Goal: Information Seeking & Learning: Learn about a topic

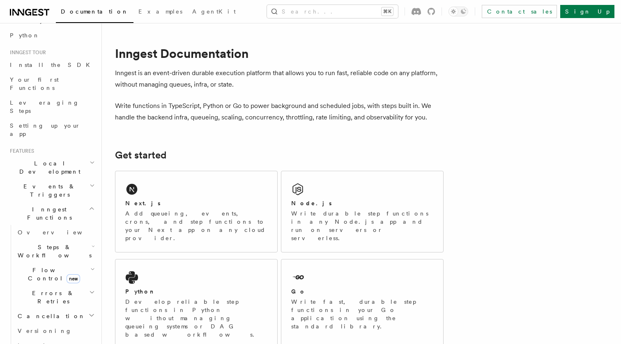
scroll to position [69, 0]
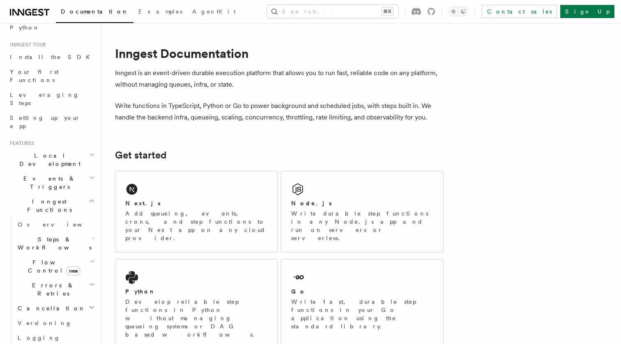
click at [70, 148] on h2 "Local Development" at bounding box center [52, 159] width 90 height 23
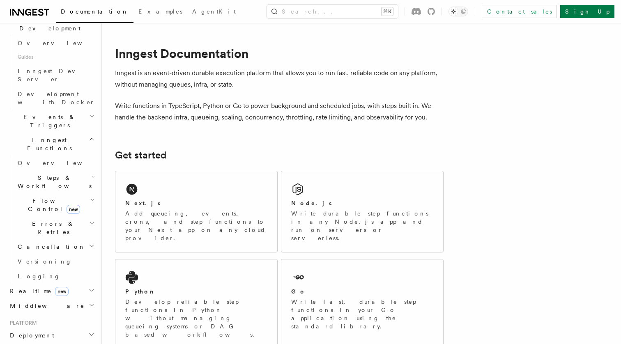
scroll to position [210, 0]
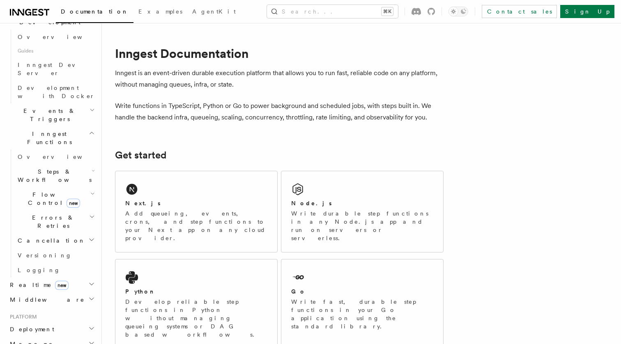
click at [48, 322] on h2 "Deployment" at bounding box center [52, 329] width 90 height 15
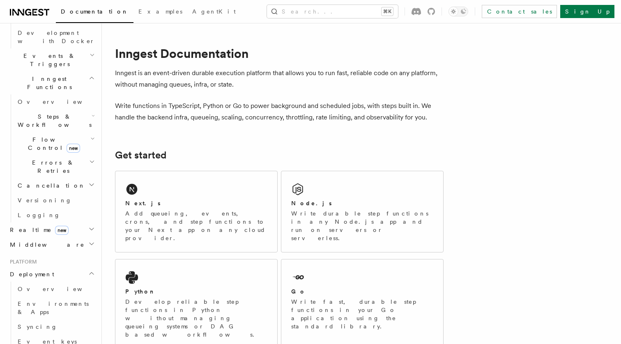
scroll to position [269, 0]
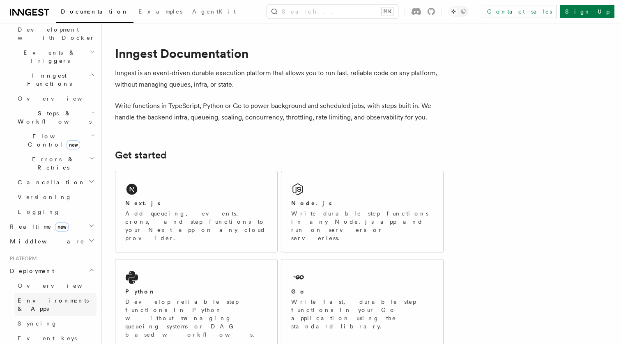
click at [48, 297] on span "Environments & Apps" at bounding box center [53, 304] width 71 height 15
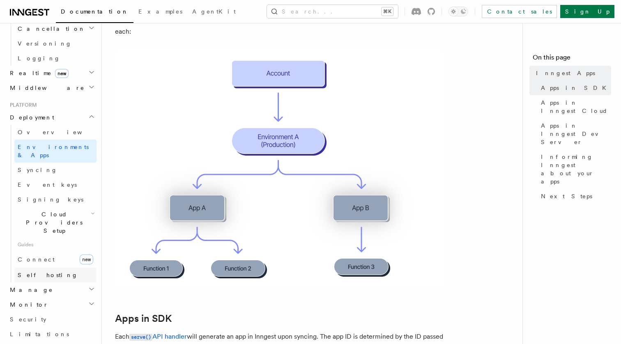
scroll to position [354, 0]
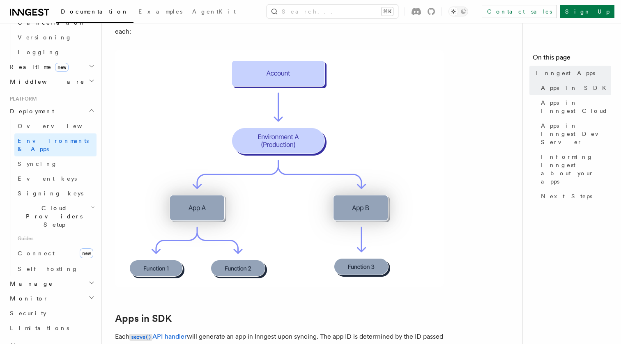
click at [41, 276] on h2 "Manage" at bounding box center [52, 283] width 90 height 15
click at [50, 295] on span "Environments" at bounding box center [53, 298] width 71 height 7
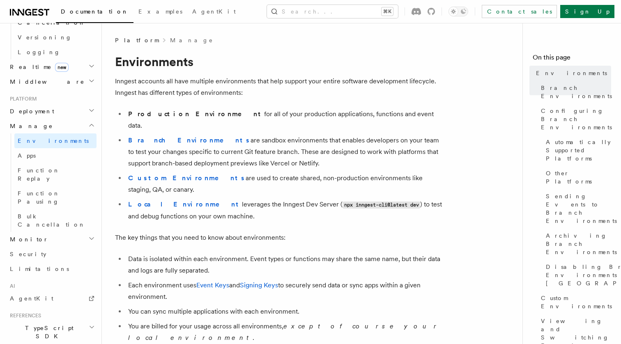
scroll to position [387, 0]
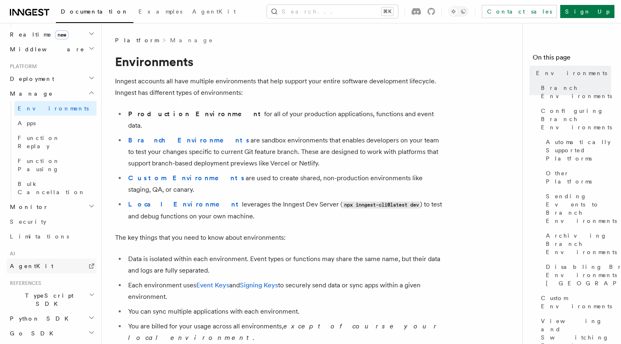
click at [21, 263] on span "AgentKit" at bounding box center [32, 266] width 44 height 7
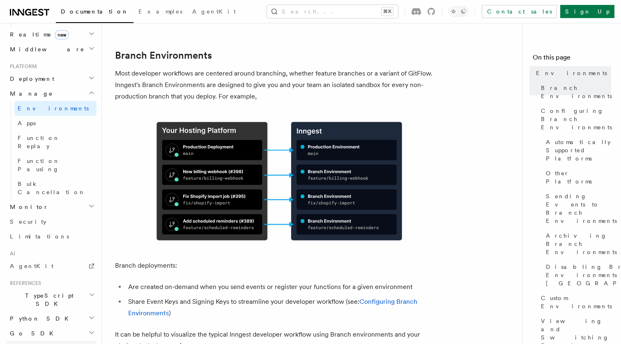
scroll to position [321, 0]
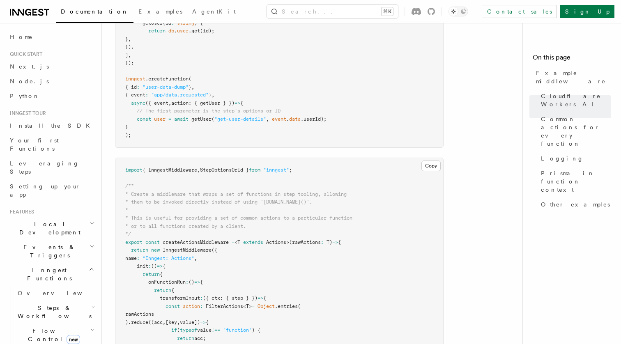
scroll to position [861, 0]
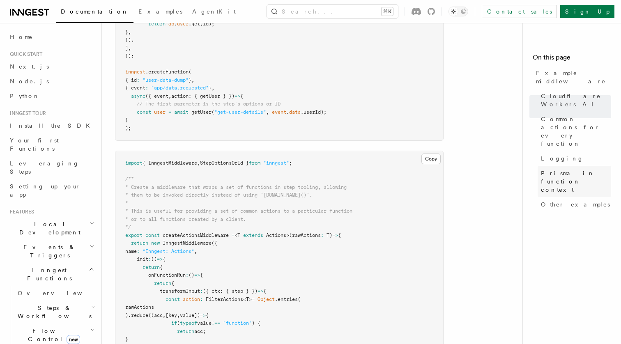
click at [559, 169] on span "Prisma in function context" at bounding box center [576, 181] width 70 height 25
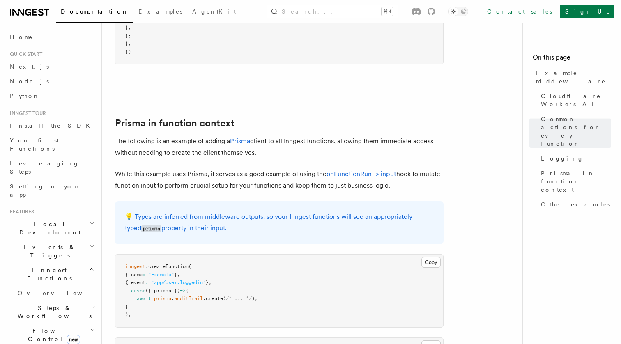
scroll to position [2082, 0]
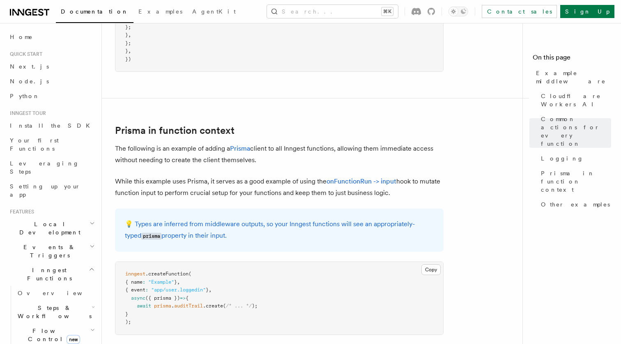
click at [206, 160] on p "The following is an example of adding a Prisma client to all Inngest functions,…" at bounding box center [279, 154] width 328 height 23
click at [196, 184] on p "While this example uses Prisma, it serves as a good example of using the onFunc…" at bounding box center [279, 187] width 328 height 23
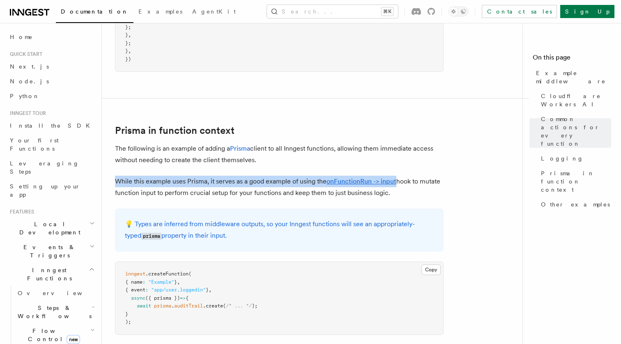
click at [196, 184] on p "While this example uses Prisma, it serves as a good example of using the onFunc…" at bounding box center [279, 187] width 328 height 23
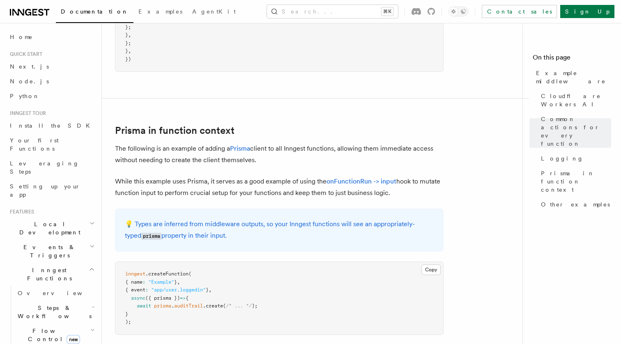
click at [196, 161] on p "The following is an example of adding a Prisma client to all Inngest functions,…" at bounding box center [279, 154] width 328 height 23
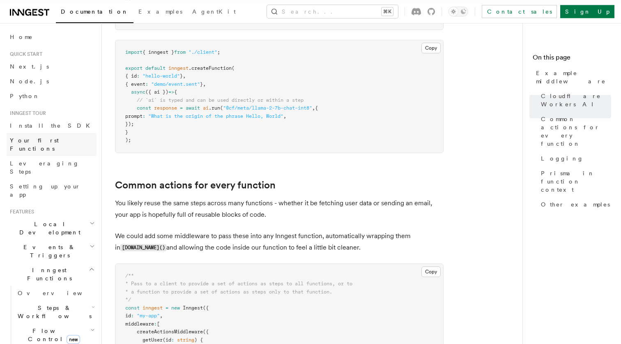
scroll to position [430, 0]
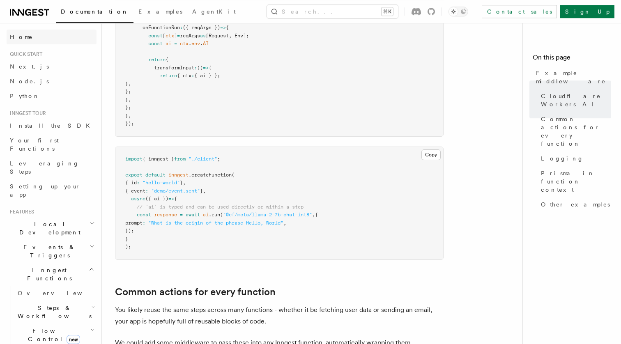
click at [22, 38] on span "Home" at bounding box center [21, 37] width 23 height 8
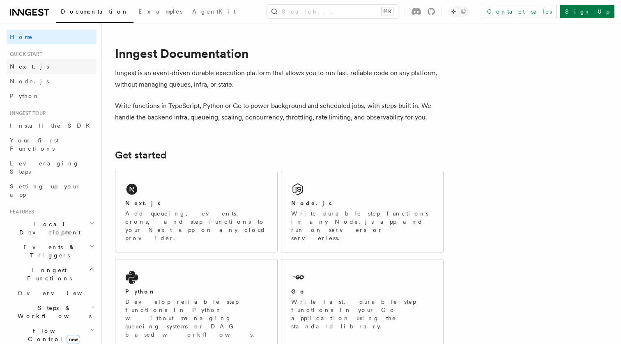
click at [27, 67] on span "Next.js" at bounding box center [29, 66] width 39 height 7
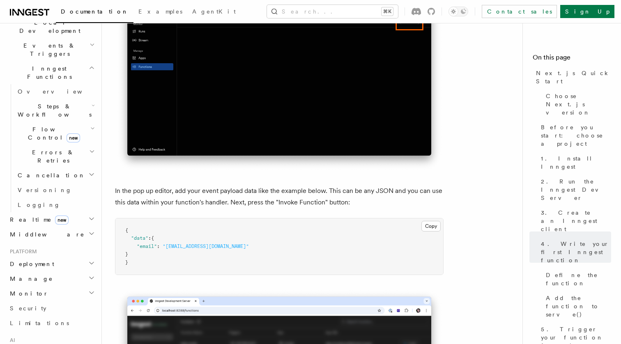
scroll to position [202, 0]
click at [46, 226] on h2 "Middleware" at bounding box center [52, 233] width 90 height 15
click at [36, 245] on span "Overview" at bounding box center [60, 248] width 85 height 7
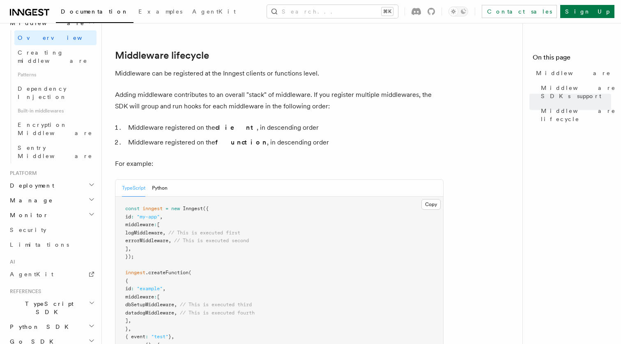
scroll to position [340, 0]
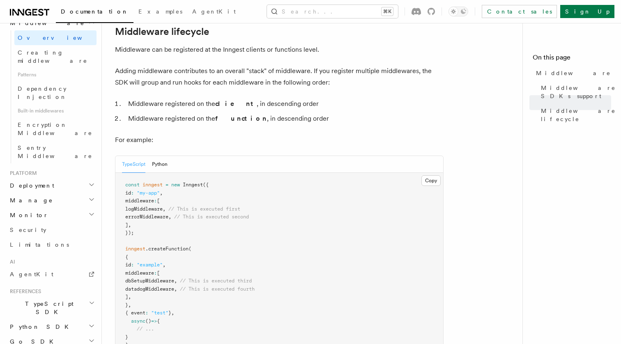
click at [46, 300] on span "TypeScript SDK" at bounding box center [48, 308] width 82 height 16
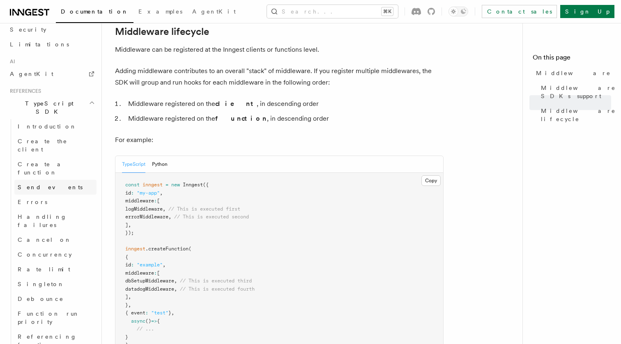
scroll to position [614, 0]
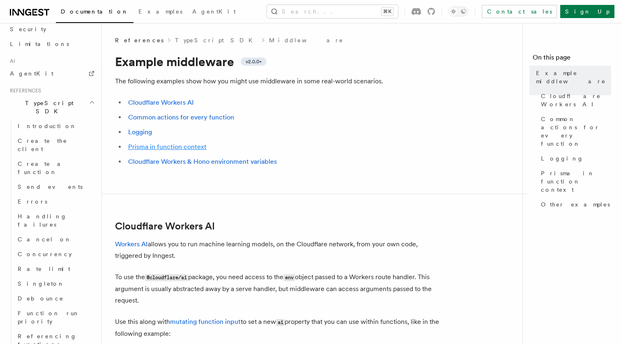
click at [175, 149] on link "Prisma in function context" at bounding box center [167, 147] width 78 height 8
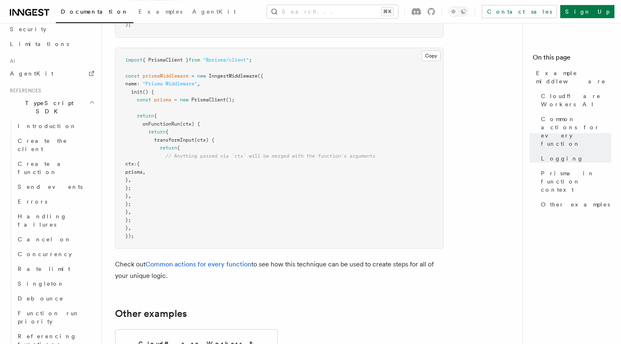
scroll to position [2382, 0]
